Goal: Navigation & Orientation: Find specific page/section

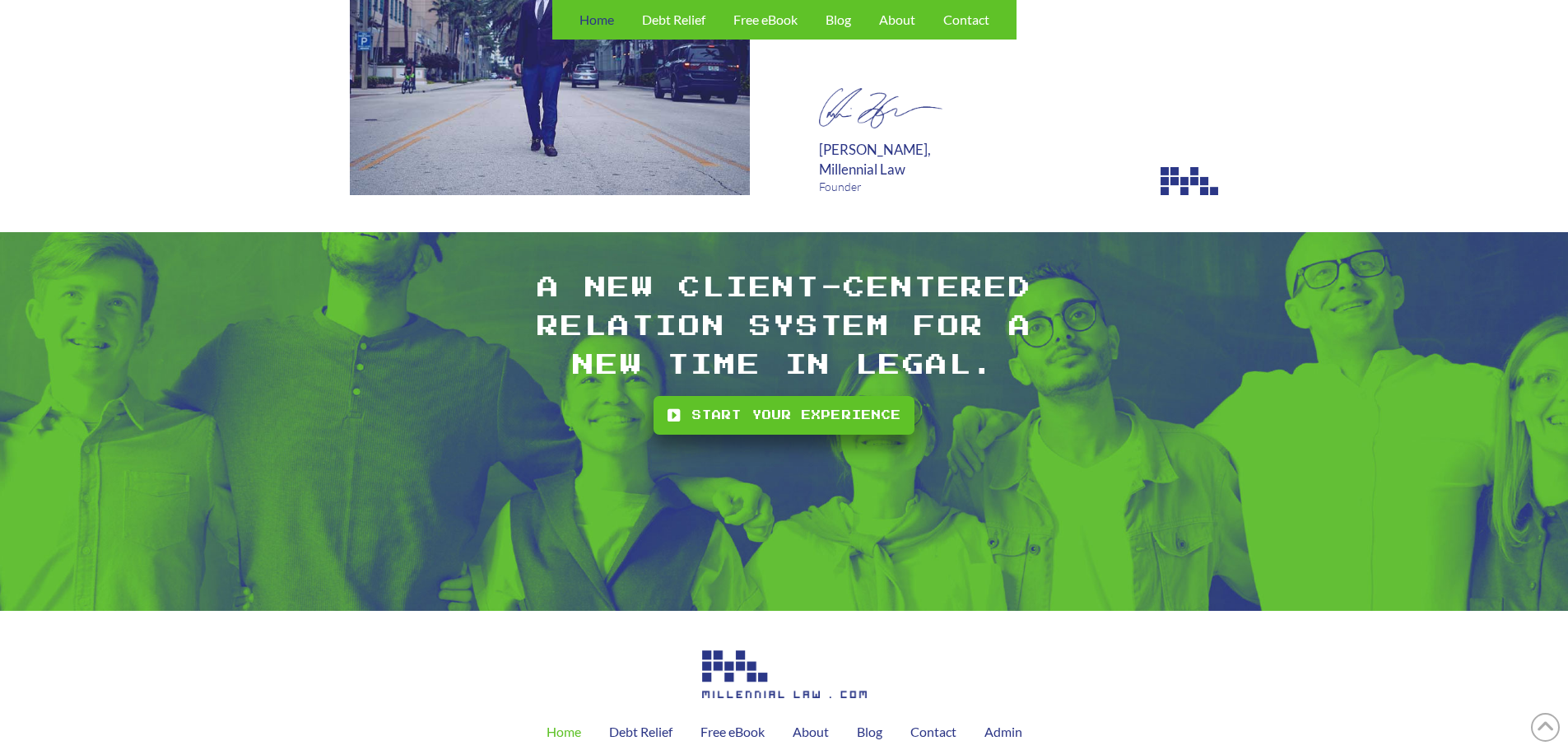
scroll to position [4446, 0]
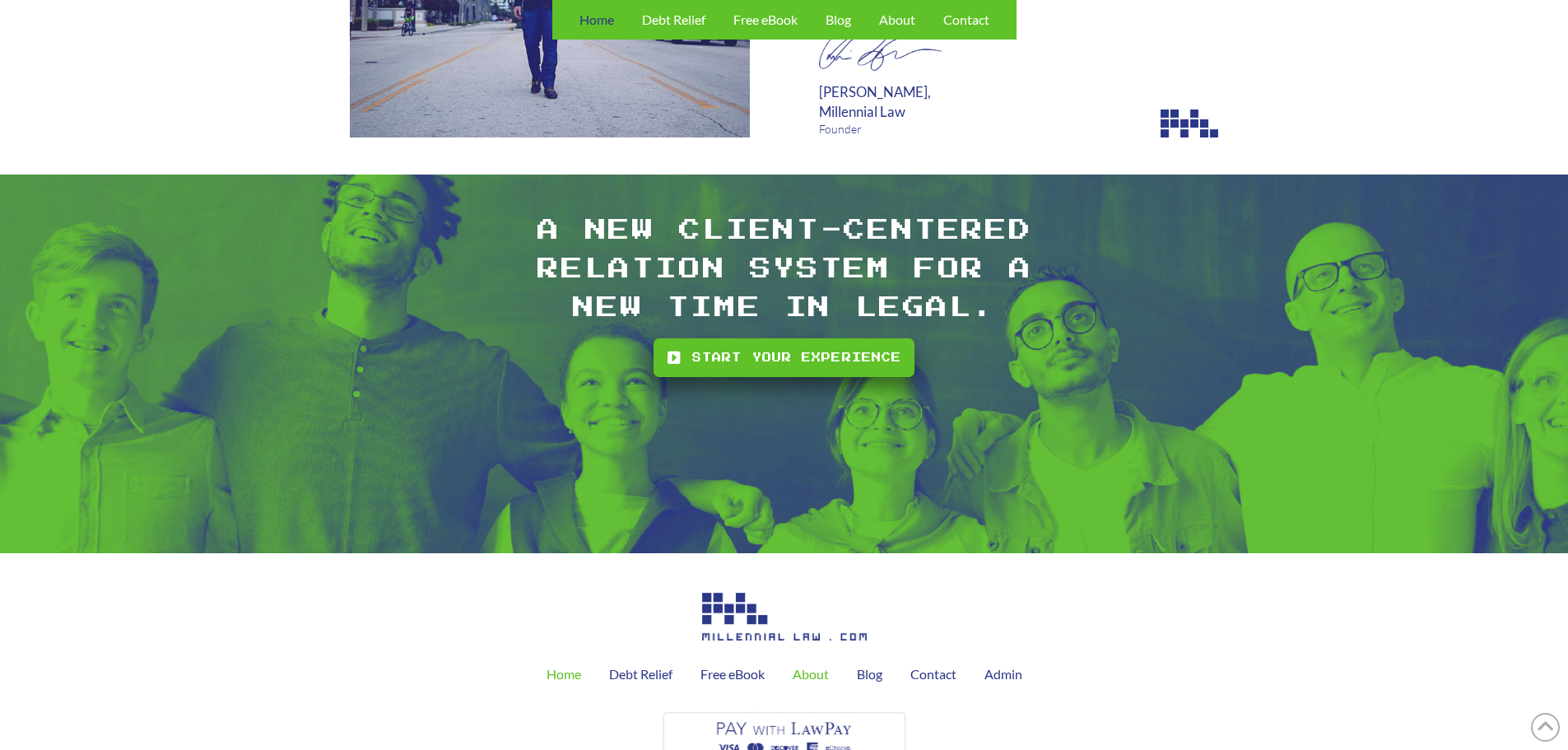
click at [816, 681] on span "About" at bounding box center [811, 674] width 36 height 13
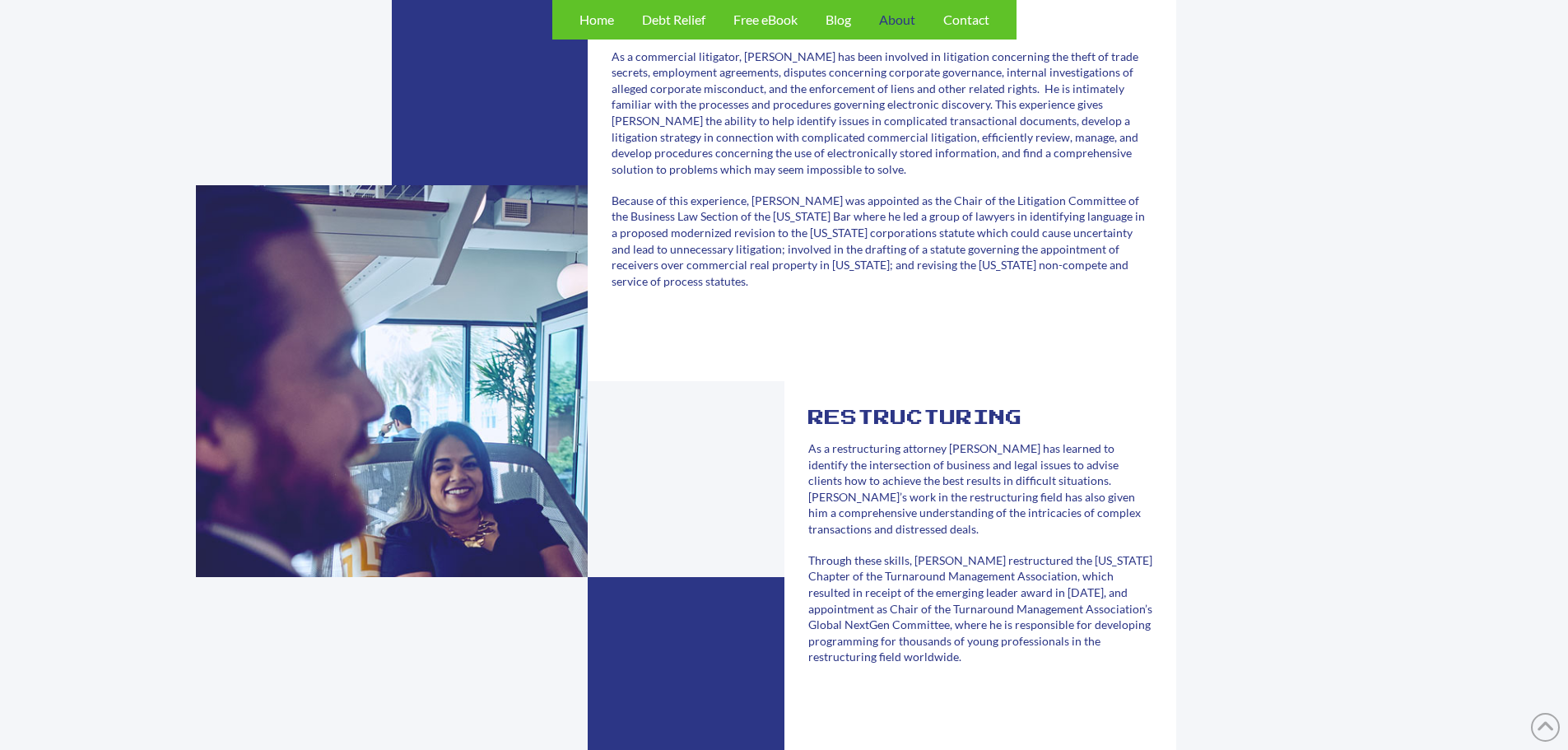
scroll to position [824, 0]
click at [574, 421] on div at bounding box center [391, 380] width 392 height 392
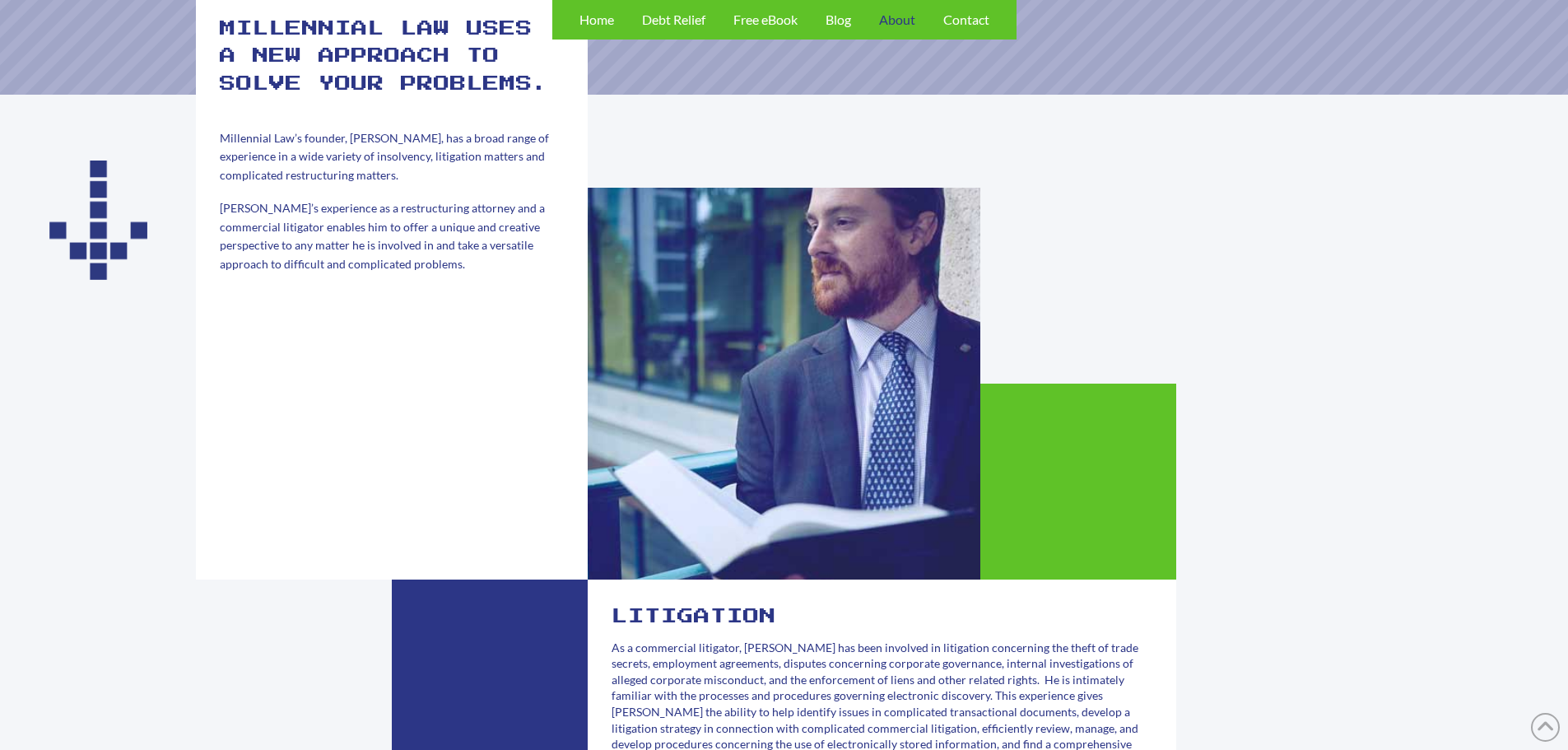
scroll to position [0, 0]
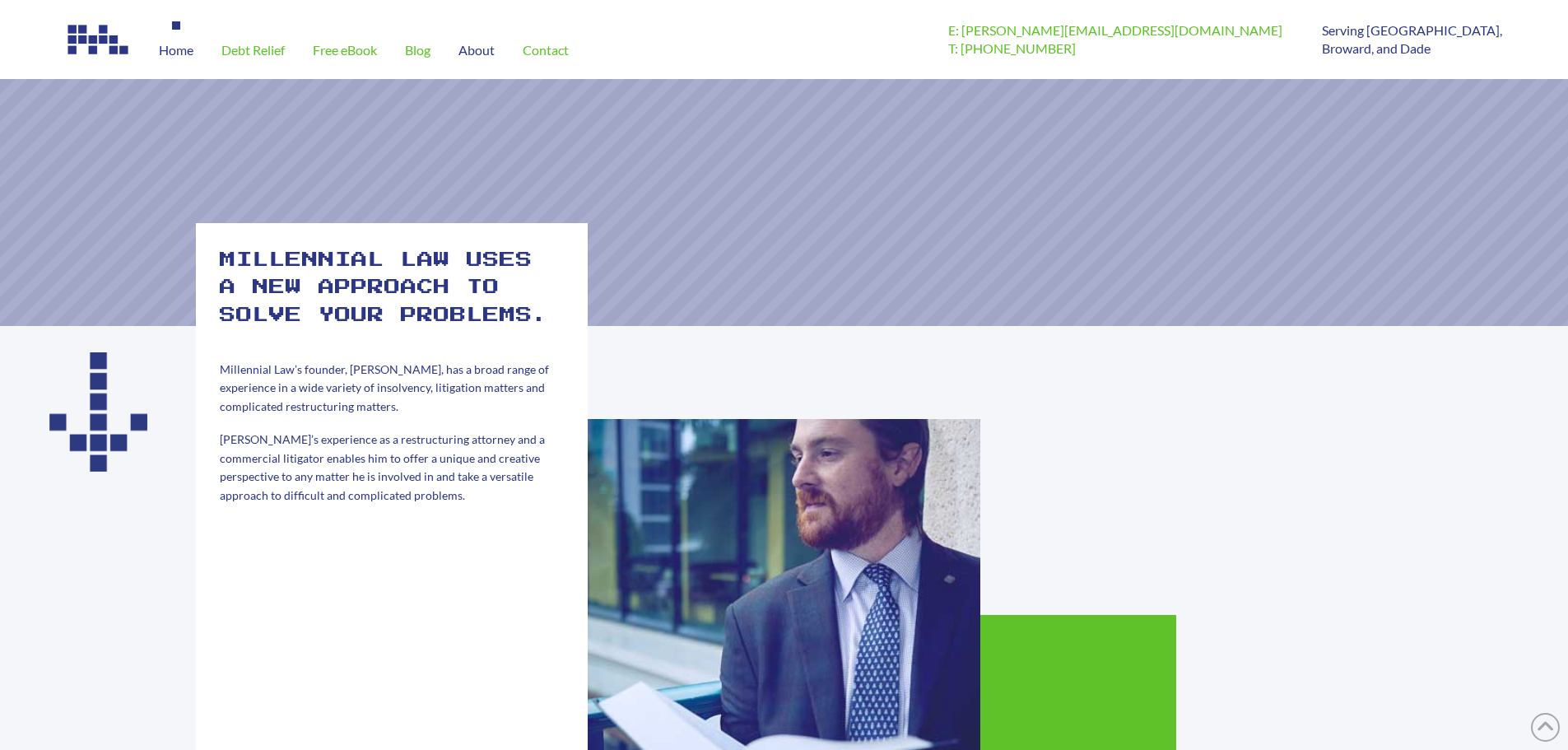
click at [184, 52] on span "Home" at bounding box center [176, 50] width 35 height 13
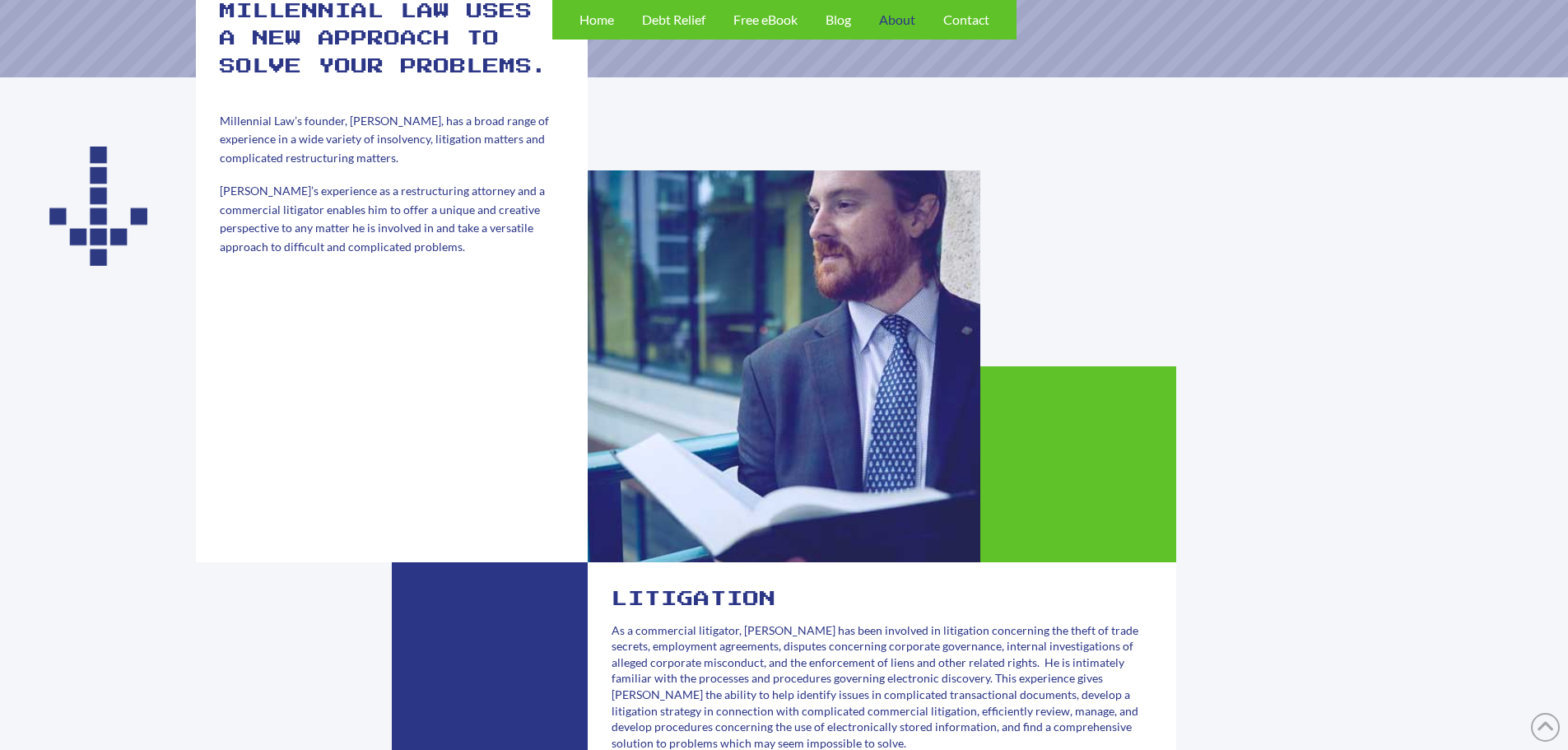
scroll to position [330, 0]
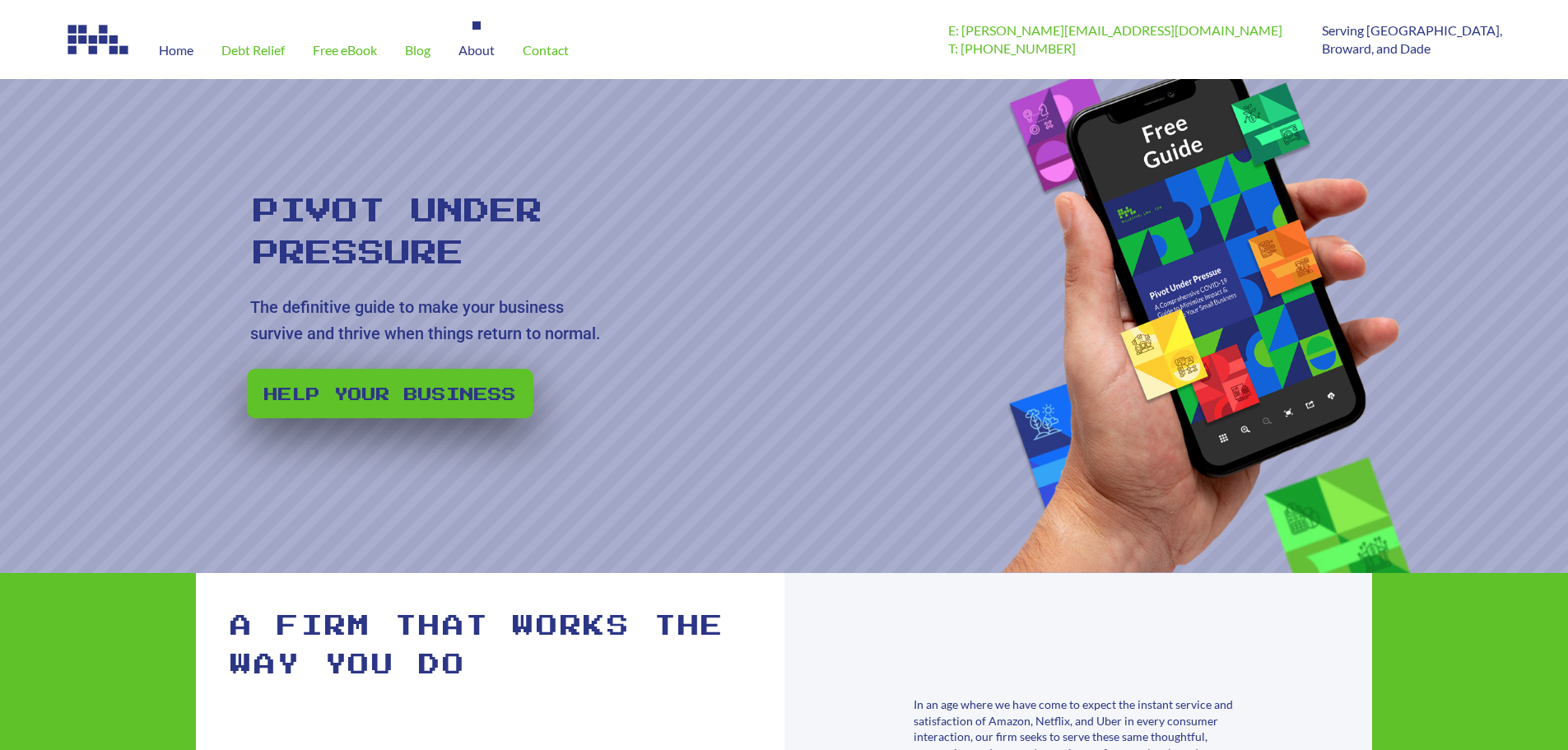
click at [477, 56] on span "About" at bounding box center [476, 50] width 36 height 13
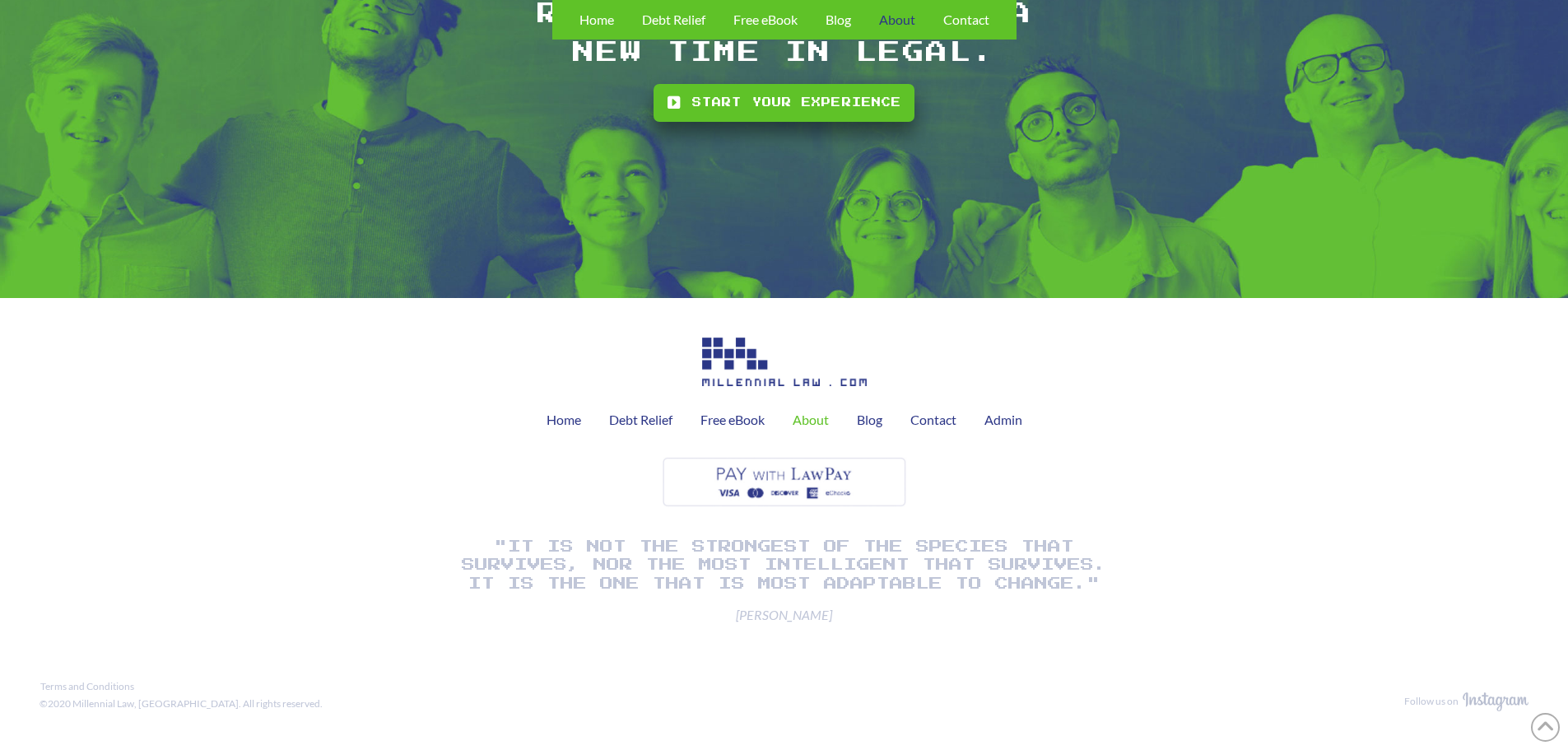
scroll to position [2186, 0]
click at [872, 417] on span "Blog" at bounding box center [869, 420] width 26 height 13
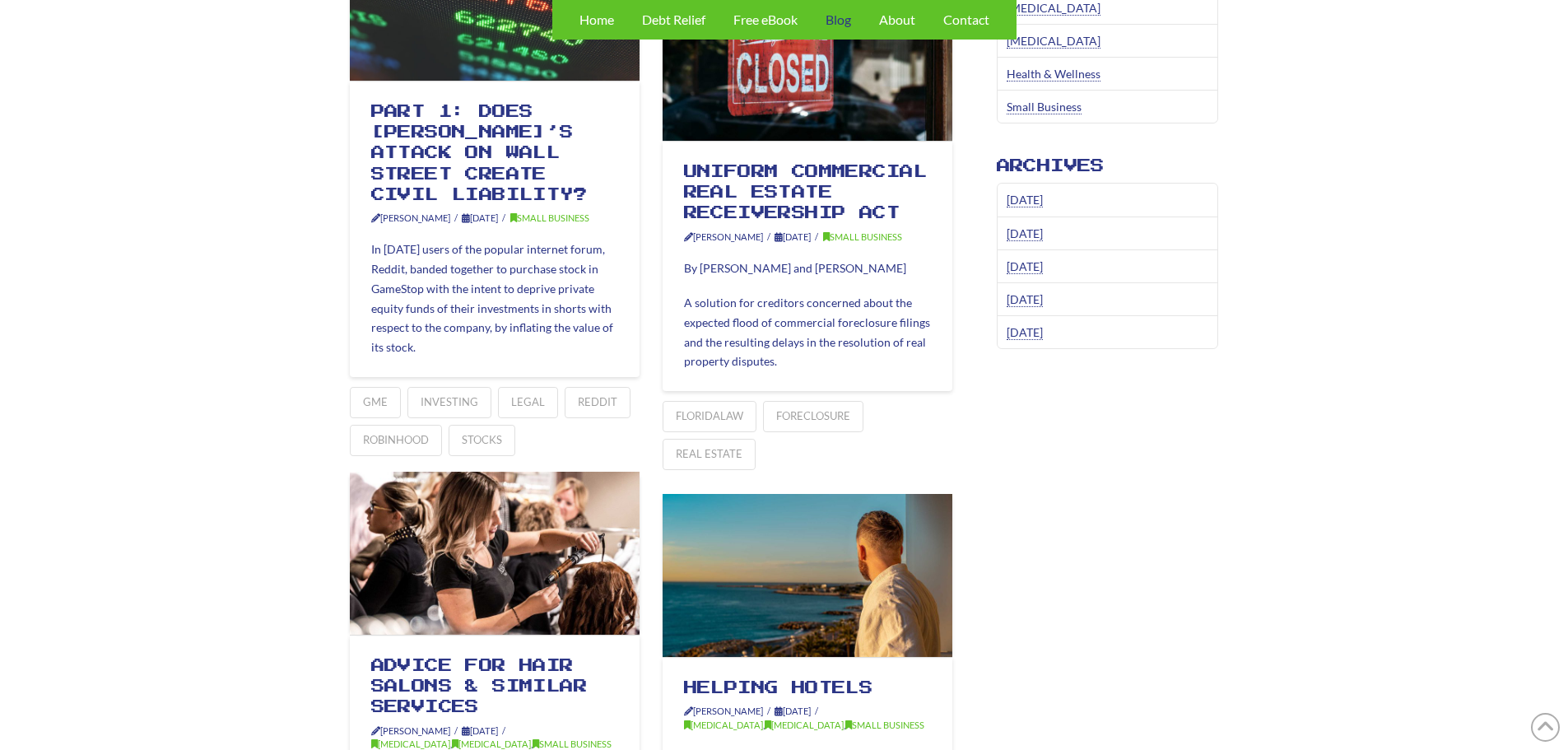
scroll to position [906, 0]
